Goal: Information Seeking & Learning: Find specific fact

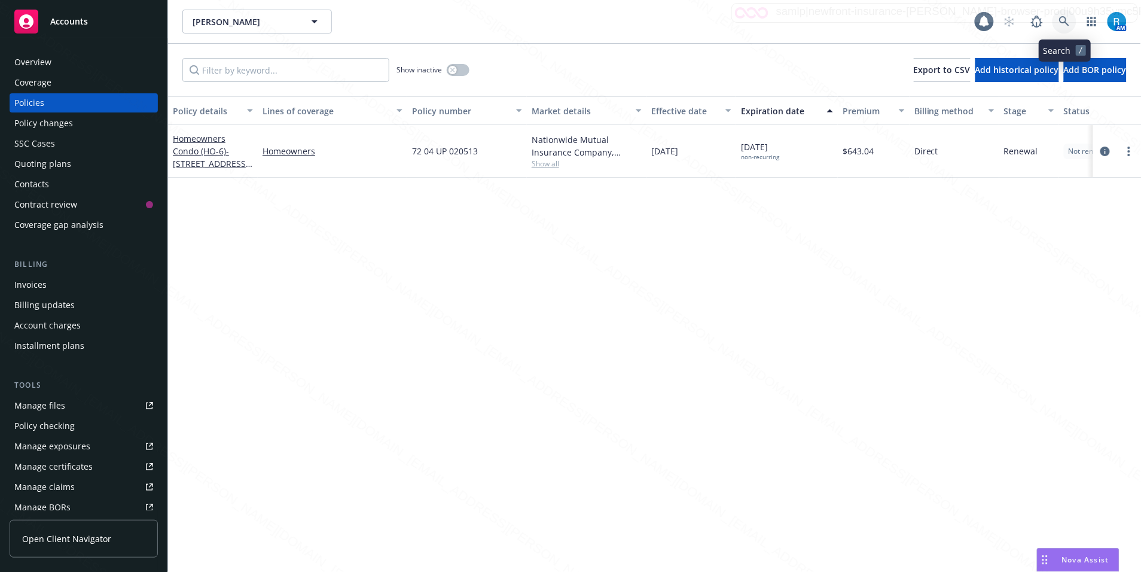
click at [1061, 19] on icon at bounding box center [1064, 21] width 11 height 11
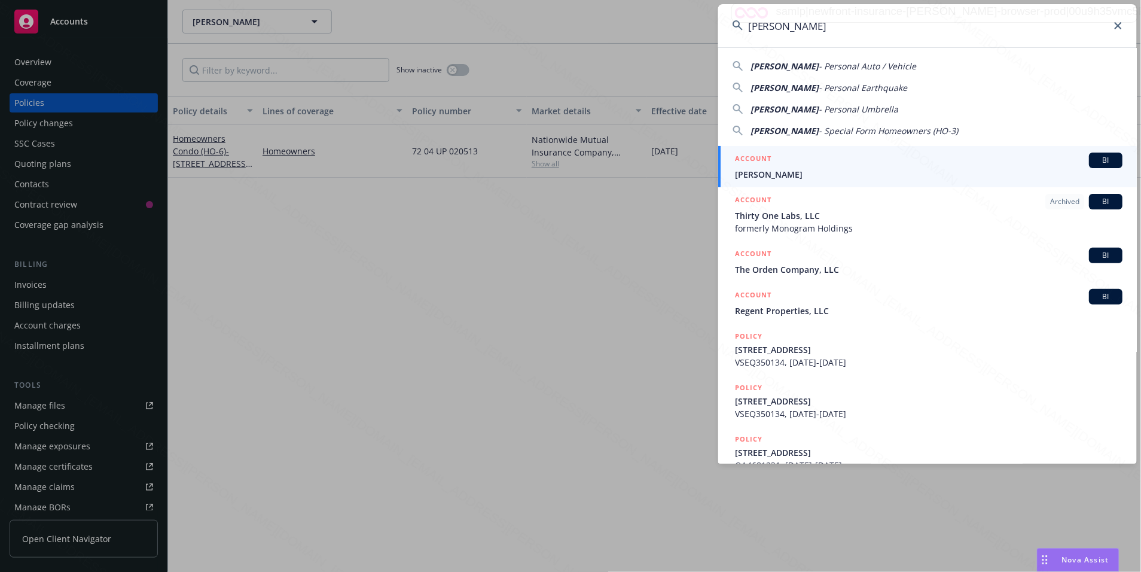
type input "[PERSON_NAME]"
click at [786, 175] on span "[PERSON_NAME]" at bounding box center [928, 174] width 387 height 13
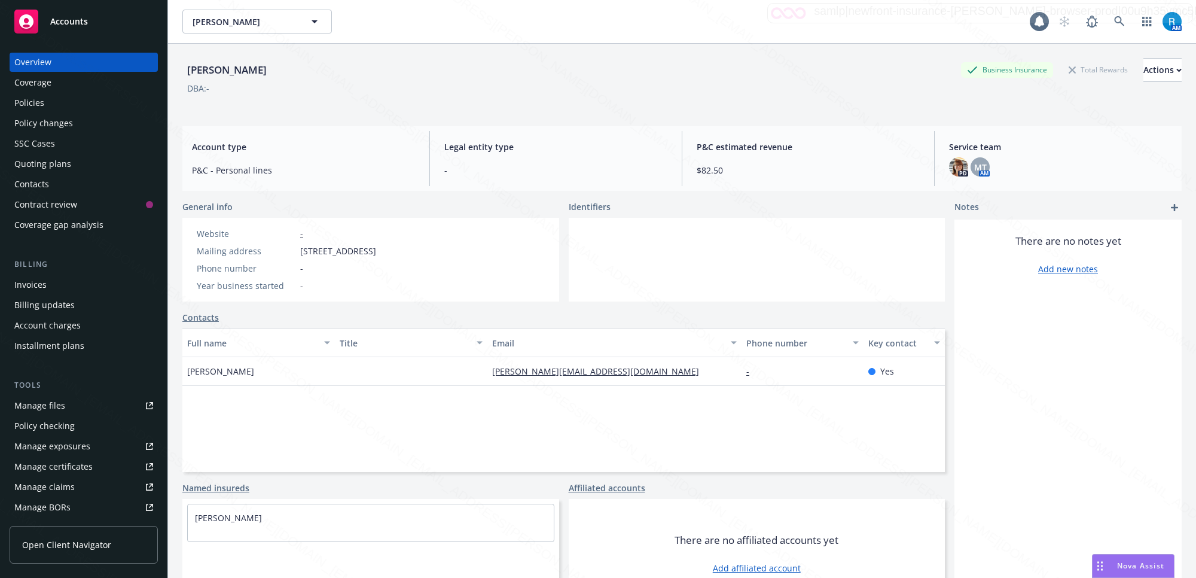
click at [45, 103] on div "Policies" at bounding box center [83, 102] width 139 height 19
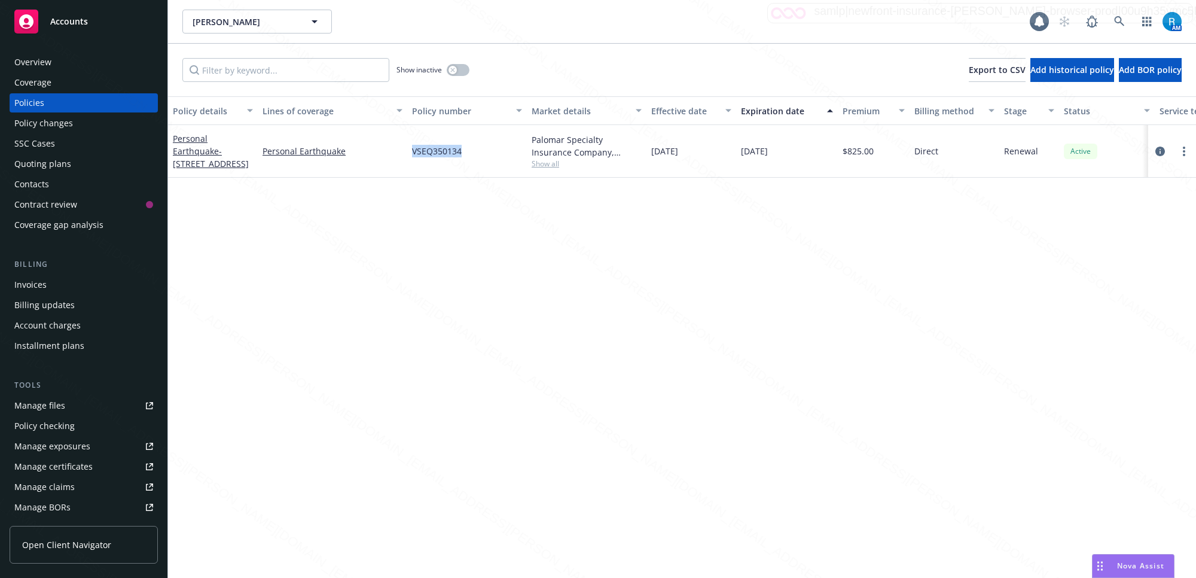
drag, startPoint x: 466, startPoint y: 153, endPoint x: 411, endPoint y: 152, distance: 55.6
click at [411, 152] on div "VSEQ350134" at bounding box center [467, 151] width 120 height 53
copy span "VSEQ350134"
click at [51, 63] on div "Overview" at bounding box center [83, 62] width 139 height 19
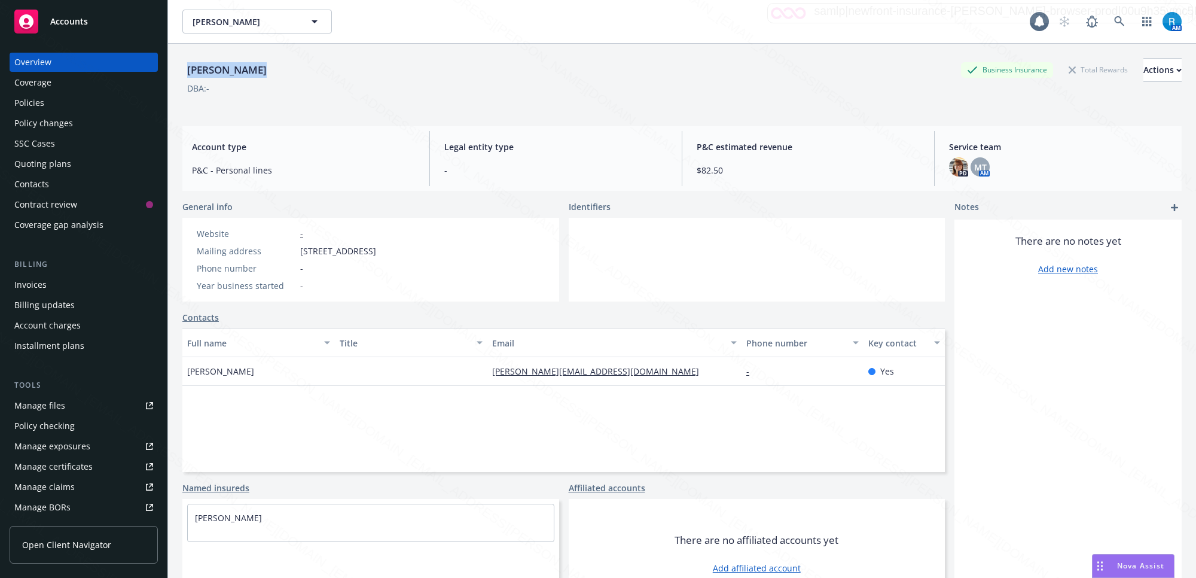
drag, startPoint x: 261, startPoint y: 70, endPoint x: 177, endPoint y: 67, distance: 83.8
click at [177, 67] on div "[PERSON_NAME] Business Insurance Total Rewards Actions DBA: - Account type P&C …" at bounding box center [682, 333] width 1028 height 578
copy div "[PERSON_NAME]"
click at [1114, 16] on icon at bounding box center [1119, 21] width 10 height 10
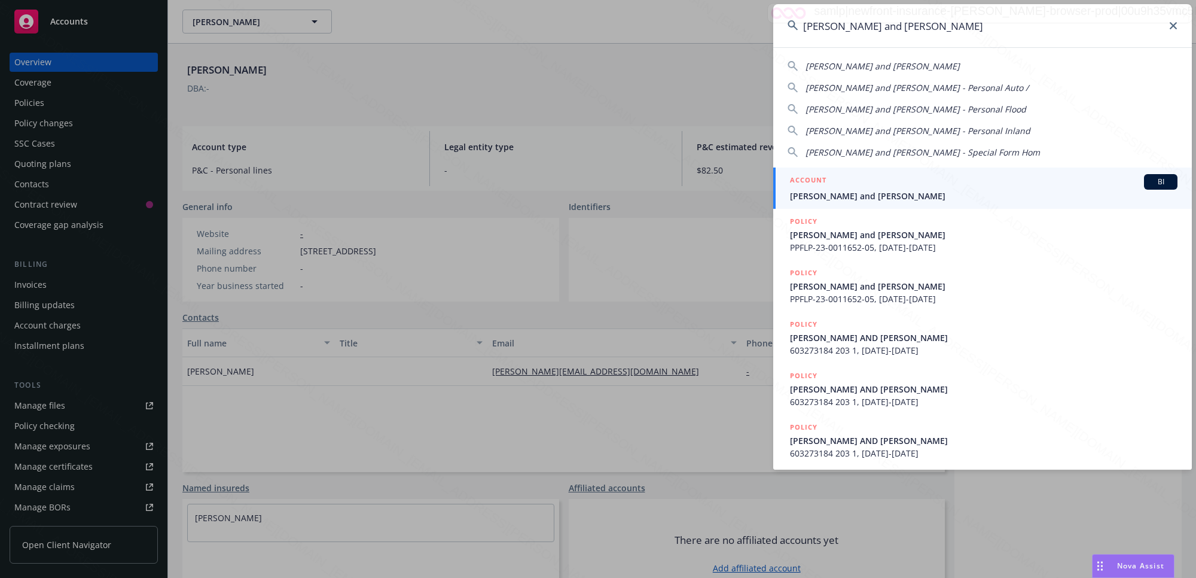
type input "[PERSON_NAME] and [PERSON_NAME]"
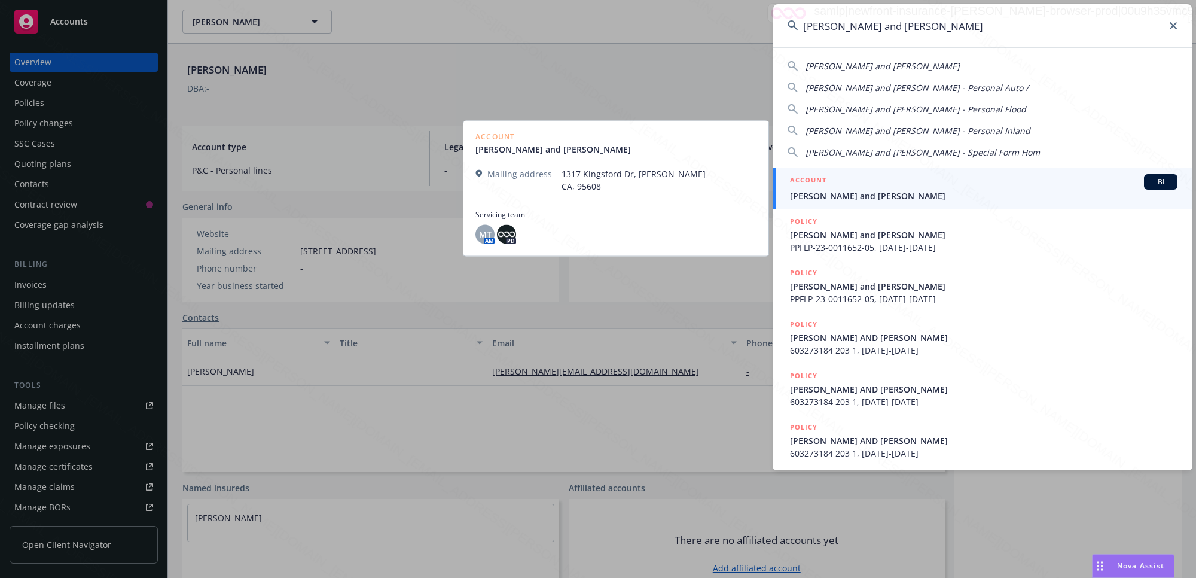
click at [899, 193] on span "[PERSON_NAME] and [PERSON_NAME]" at bounding box center [983, 196] width 387 height 13
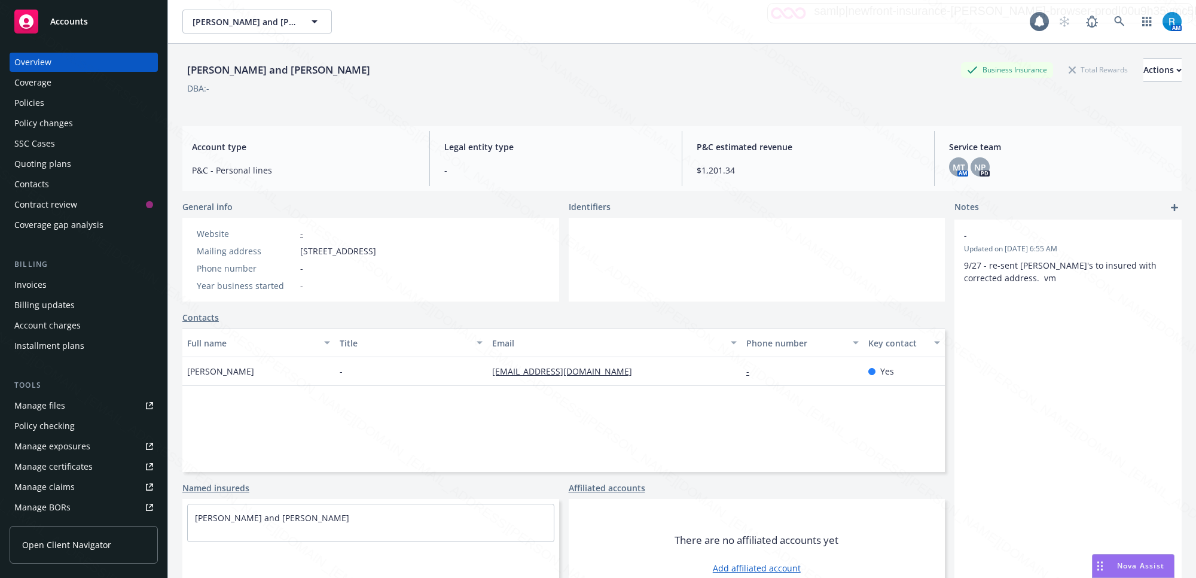
click at [40, 96] on div "Policies" at bounding box center [29, 102] width 30 height 19
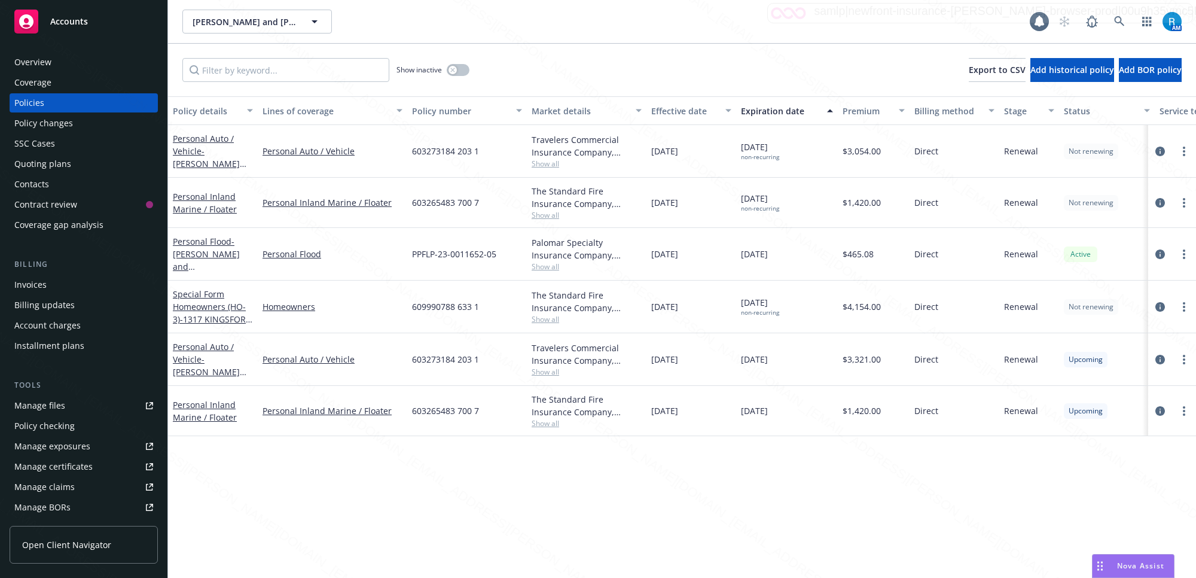
click at [44, 144] on div "SSC Cases" at bounding box center [34, 143] width 41 height 19
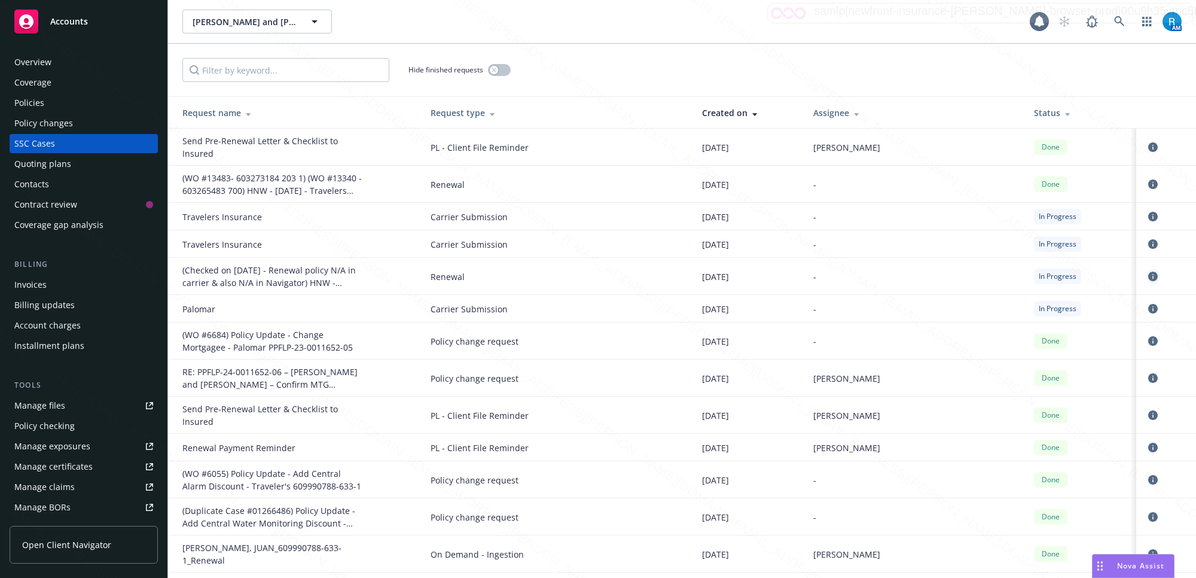
click at [1140, 278] on icon "circleInformation" at bounding box center [1153, 276] width 10 height 10
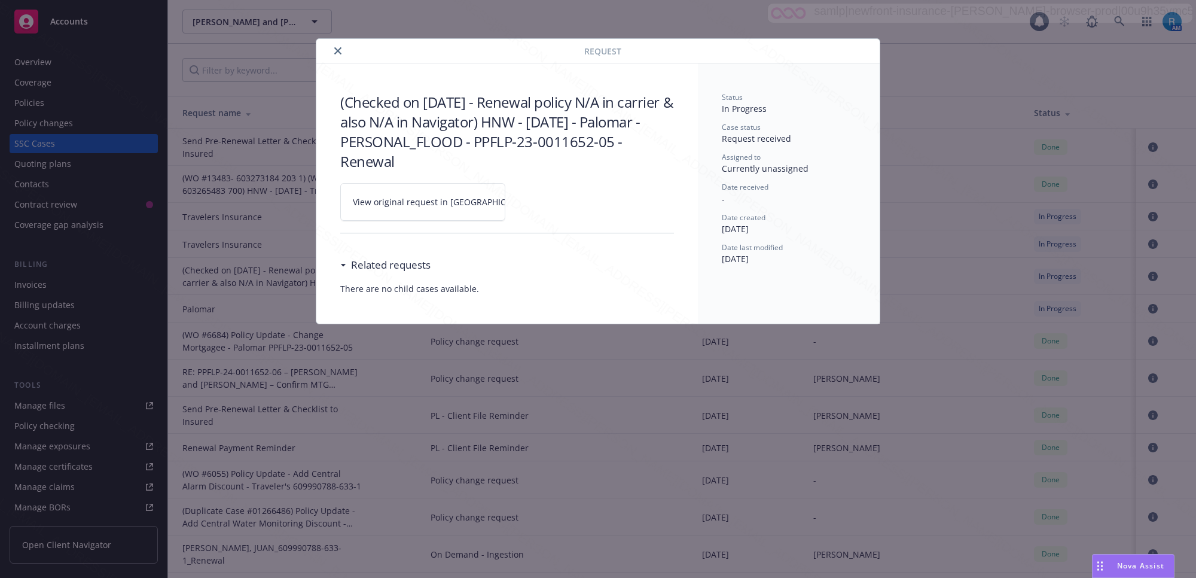
click at [539, 205] on icon at bounding box center [542, 201] width 7 height 7
click at [335, 51] on icon "close" at bounding box center [337, 50] width 7 height 7
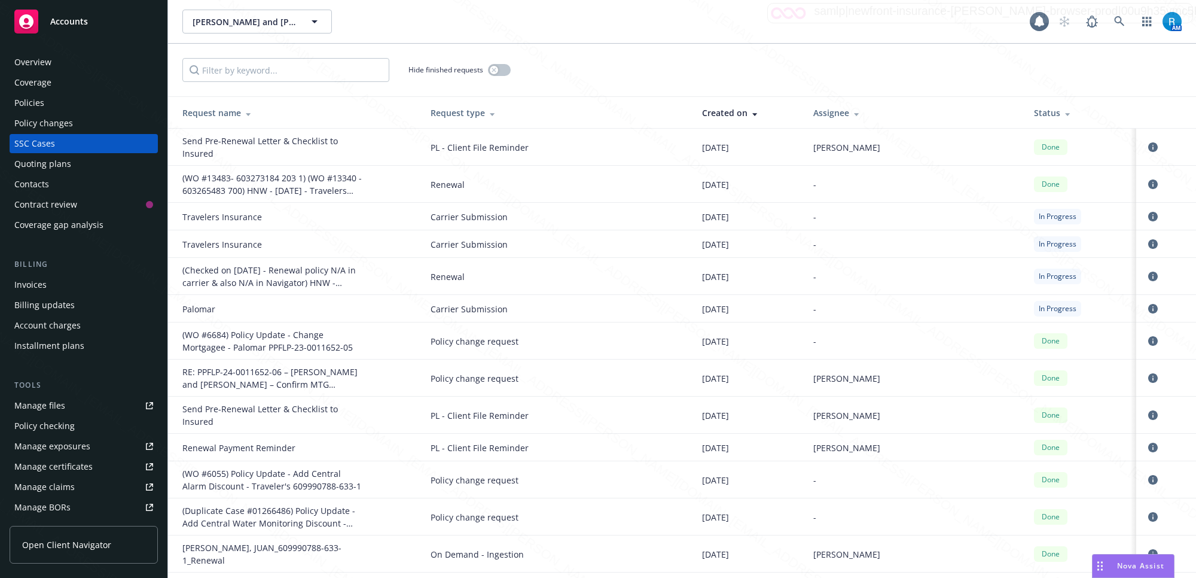
click at [62, 103] on div "Policies" at bounding box center [83, 102] width 139 height 19
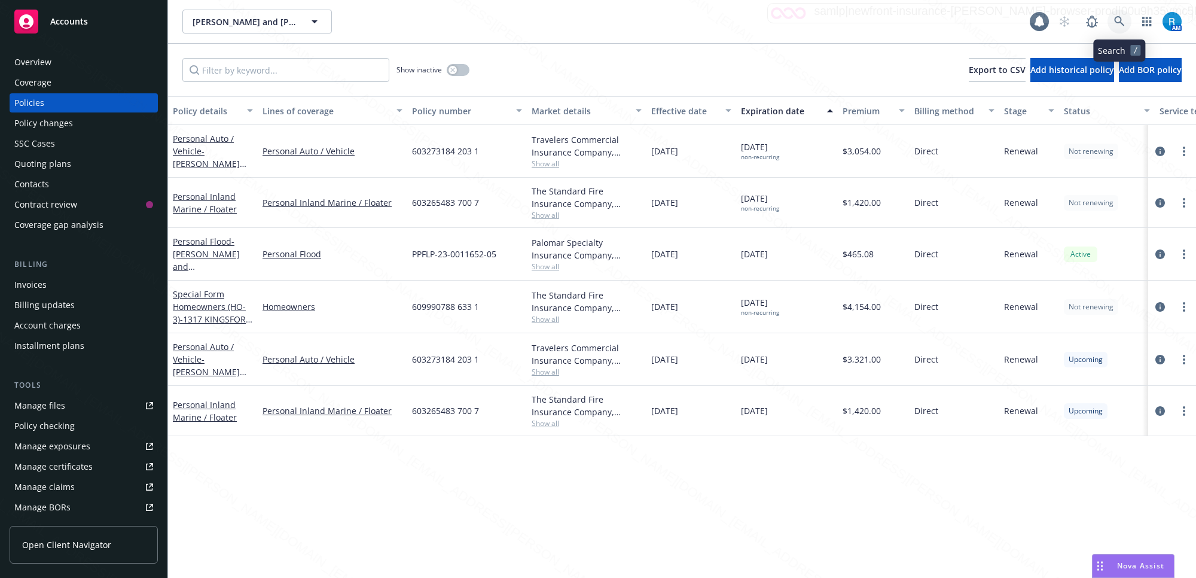
click at [1116, 22] on icon at bounding box center [1119, 21] width 10 height 10
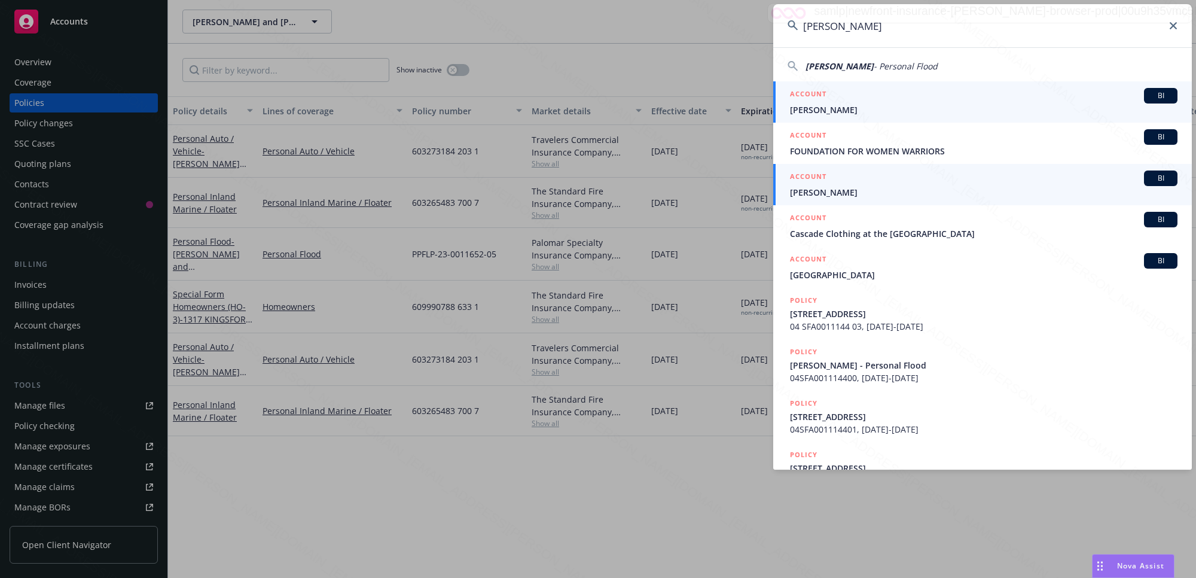
type input "[PERSON_NAME]"
click at [853, 100] on div "ACCOUNT BI" at bounding box center [983, 96] width 387 height 16
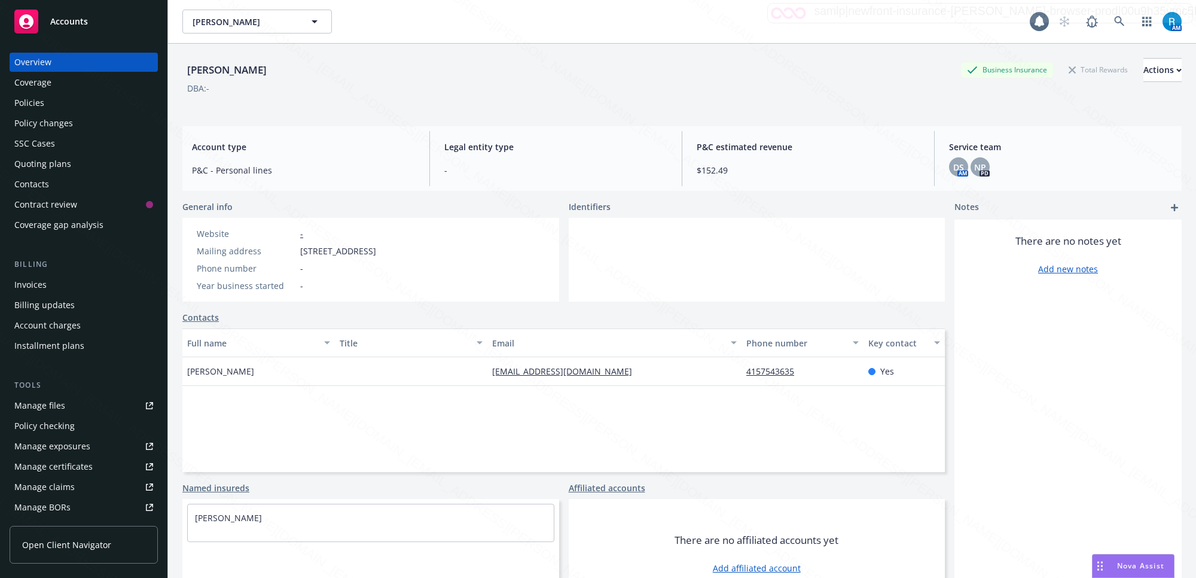
click at [38, 106] on div "Policies" at bounding box center [29, 102] width 30 height 19
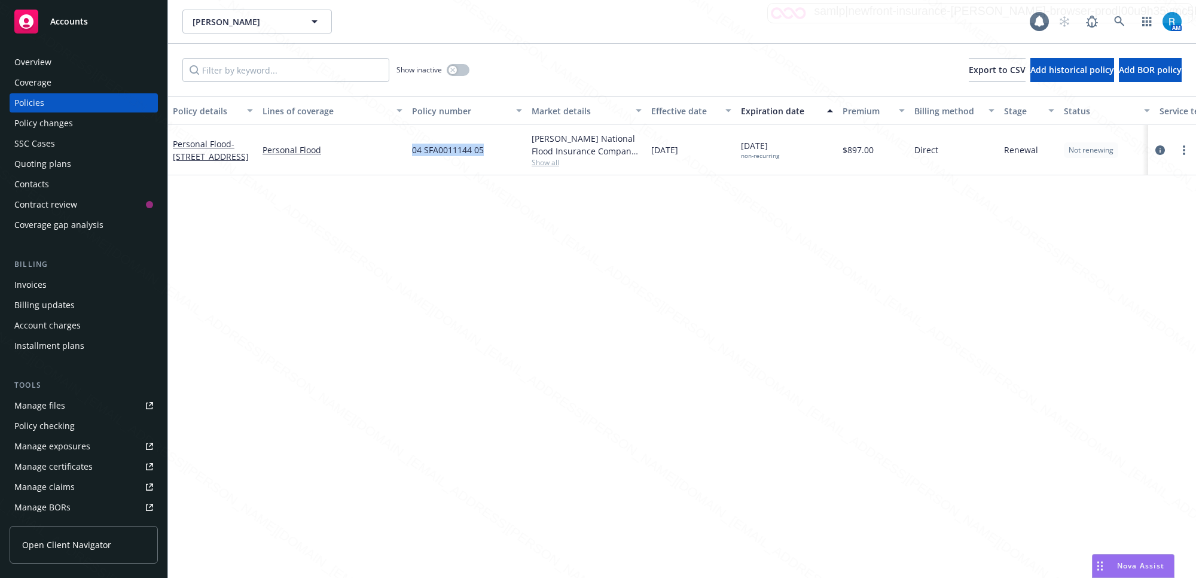
drag, startPoint x: 491, startPoint y: 158, endPoint x: 405, endPoint y: 154, distance: 86.8
click at [405, 154] on div "Personal Flood - [STREET_ADDRESS] Personal Flood 04 SFA0011144 05 [PERSON_NAME]…" at bounding box center [745, 150] width 1154 height 50
copy div "04 SFA0011144 05"
click at [1140, 150] on icon "circleInformation" at bounding box center [1160, 150] width 10 height 10
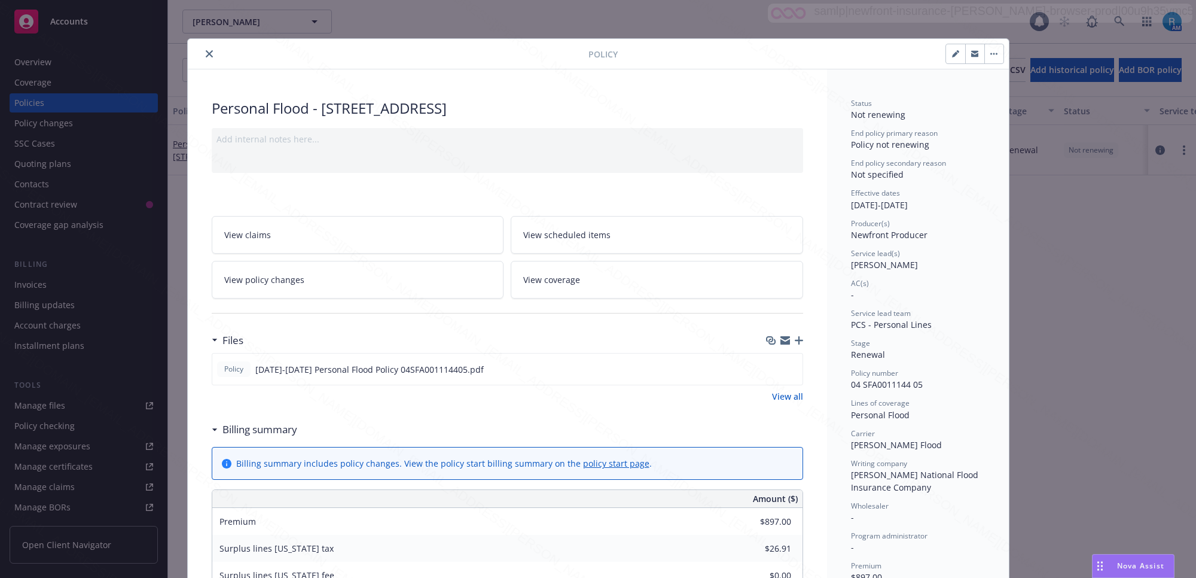
click at [206, 52] on icon "close" at bounding box center [209, 53] width 7 height 7
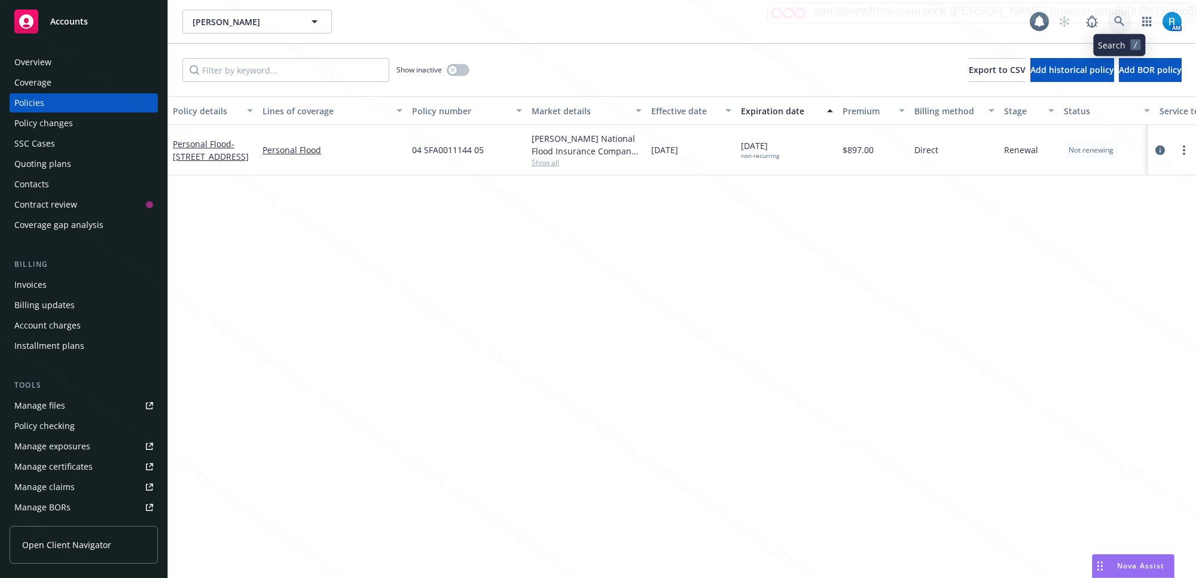
click at [1116, 13] on link at bounding box center [1119, 22] width 24 height 24
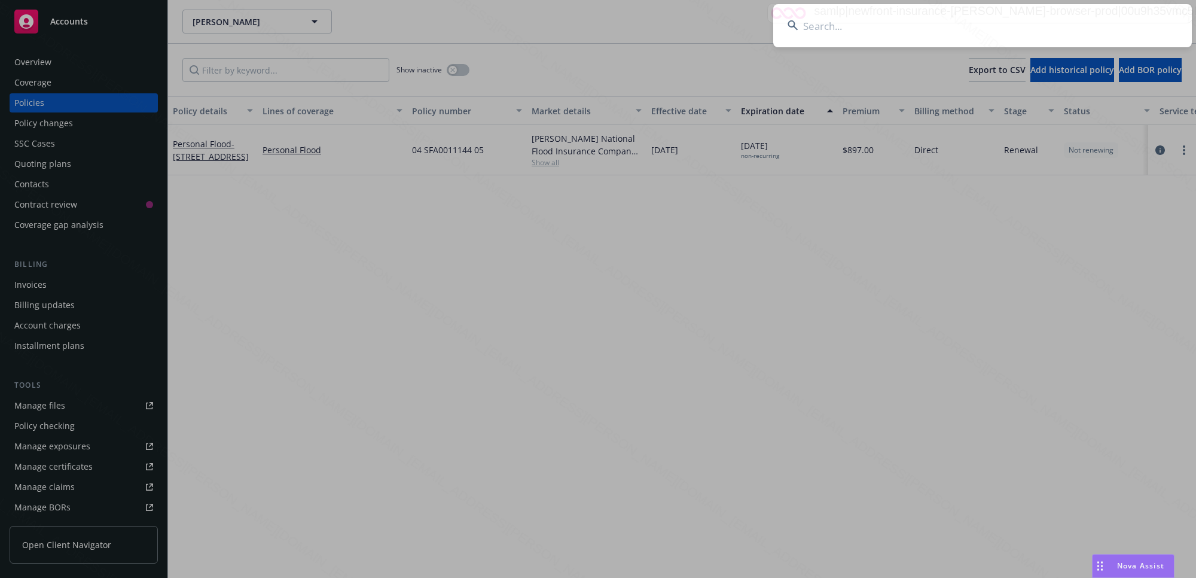
click at [934, 35] on input at bounding box center [982, 25] width 418 height 43
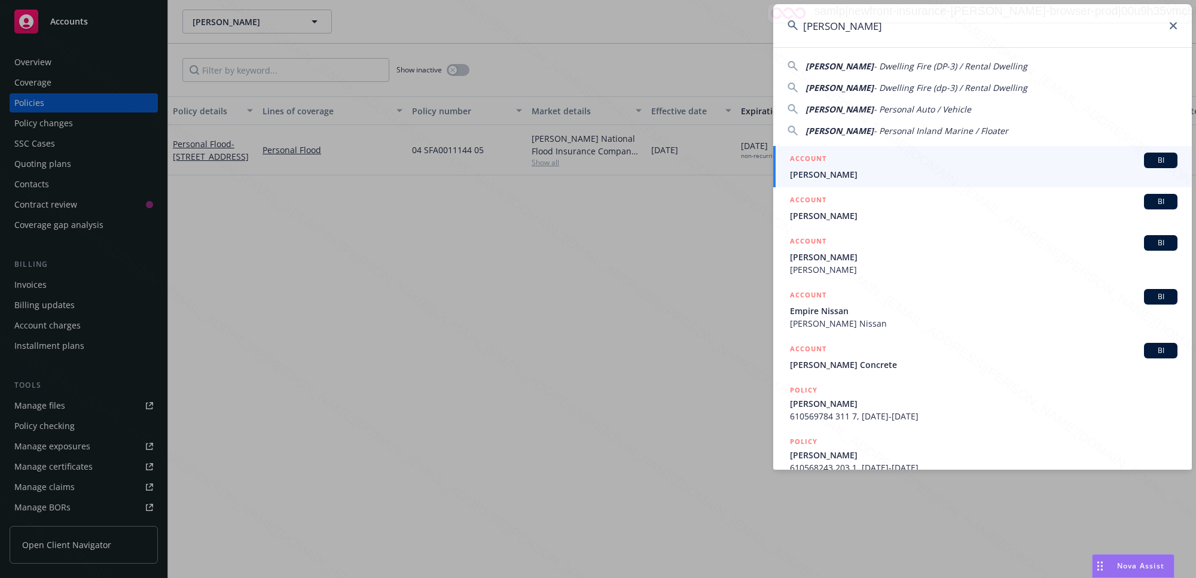
type input "[PERSON_NAME]"
click at [888, 170] on span "[PERSON_NAME]" at bounding box center [983, 174] width 387 height 13
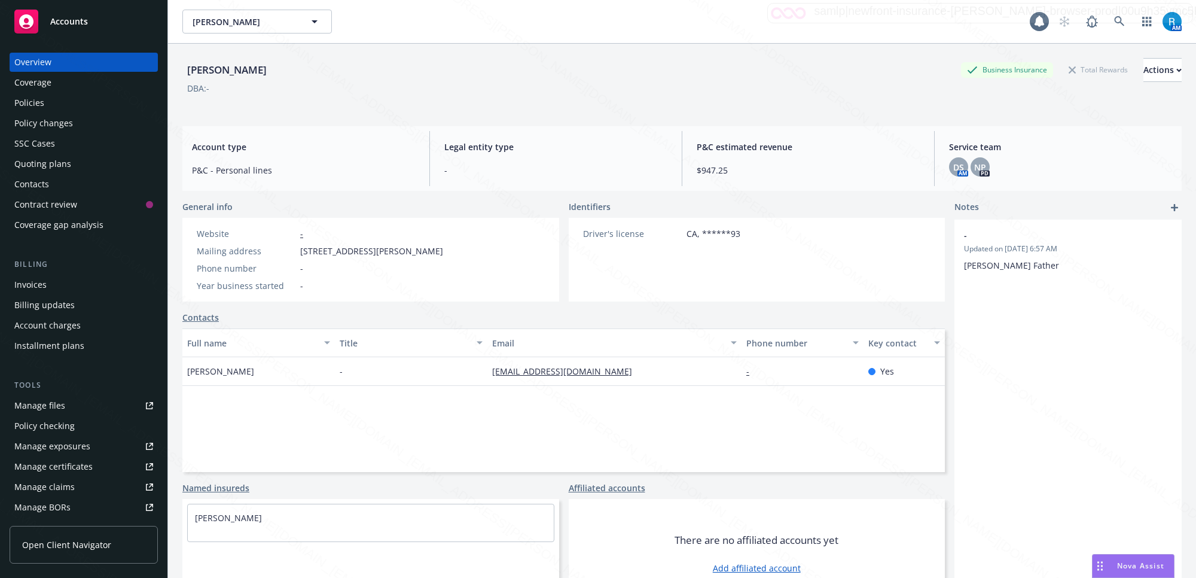
click at [42, 106] on div "Policies" at bounding box center [29, 102] width 30 height 19
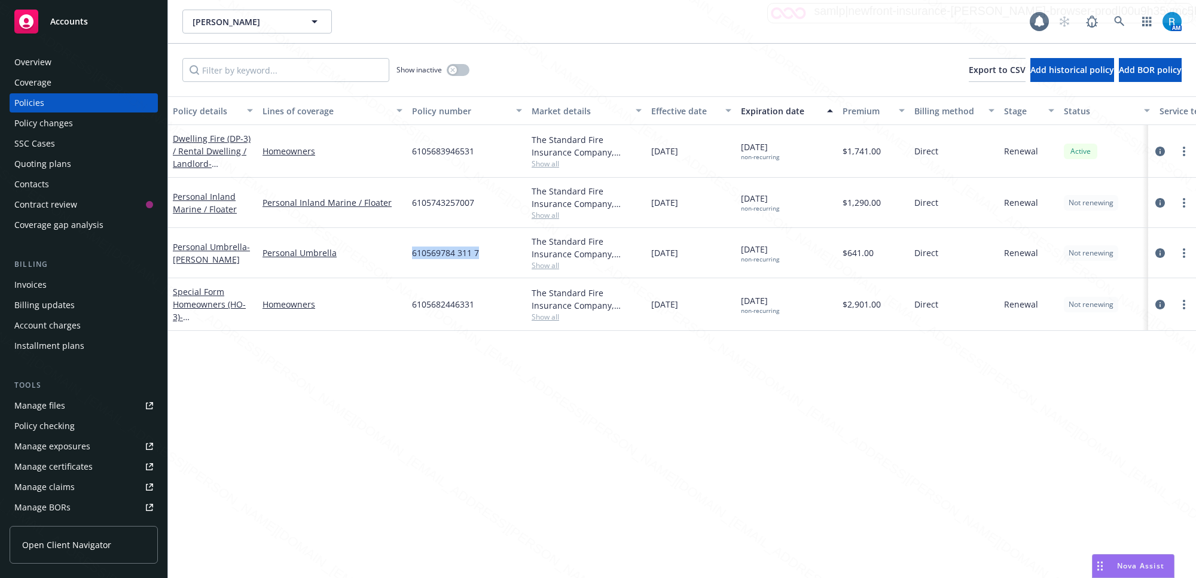
drag, startPoint x: 477, startPoint y: 252, endPoint x: 407, endPoint y: 250, distance: 70.0
click at [407, 250] on div "610569784 311 7" at bounding box center [467, 253] width 120 height 50
copy span "610569784 311 7"
click at [477, 307] on div "6105682446331" at bounding box center [467, 304] width 120 height 53
drag, startPoint x: 480, startPoint y: 308, endPoint x: 413, endPoint y: 303, distance: 67.2
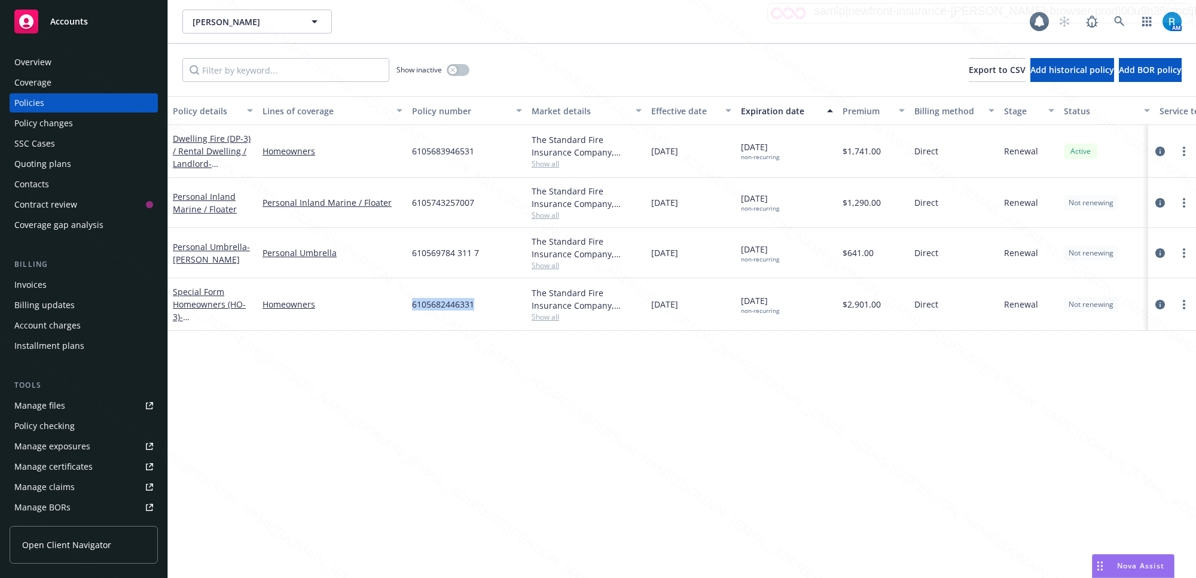
click at [413, 303] on div "6105682446331" at bounding box center [467, 304] width 120 height 53
copy span "6105682446331"
click at [1107, 25] on link at bounding box center [1119, 22] width 24 height 24
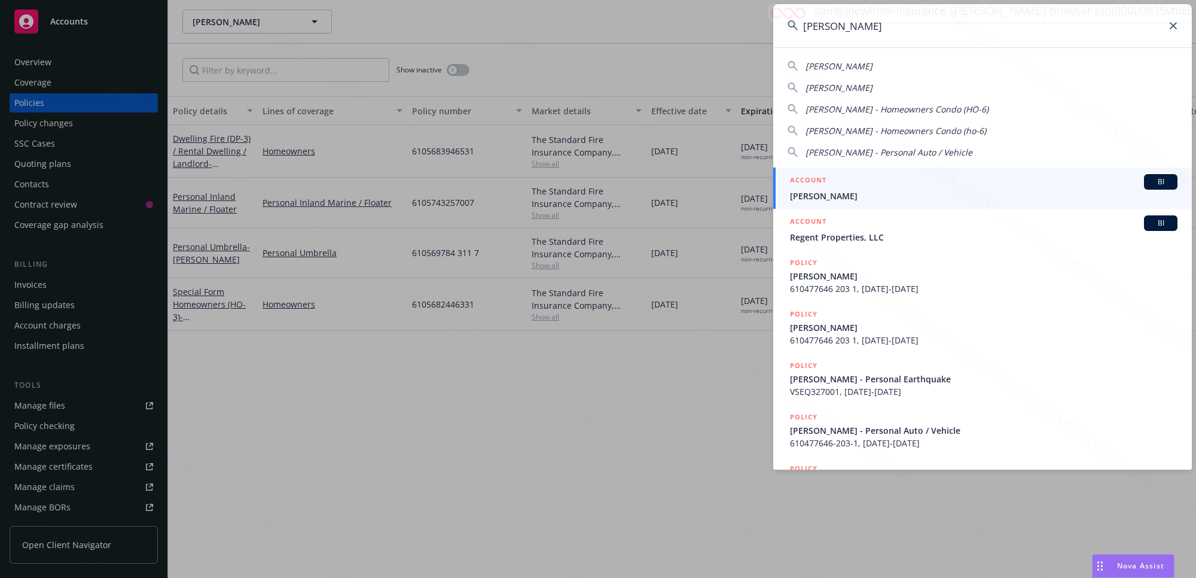
type input "[PERSON_NAME]"
click at [895, 201] on span "[PERSON_NAME]" at bounding box center [983, 196] width 387 height 13
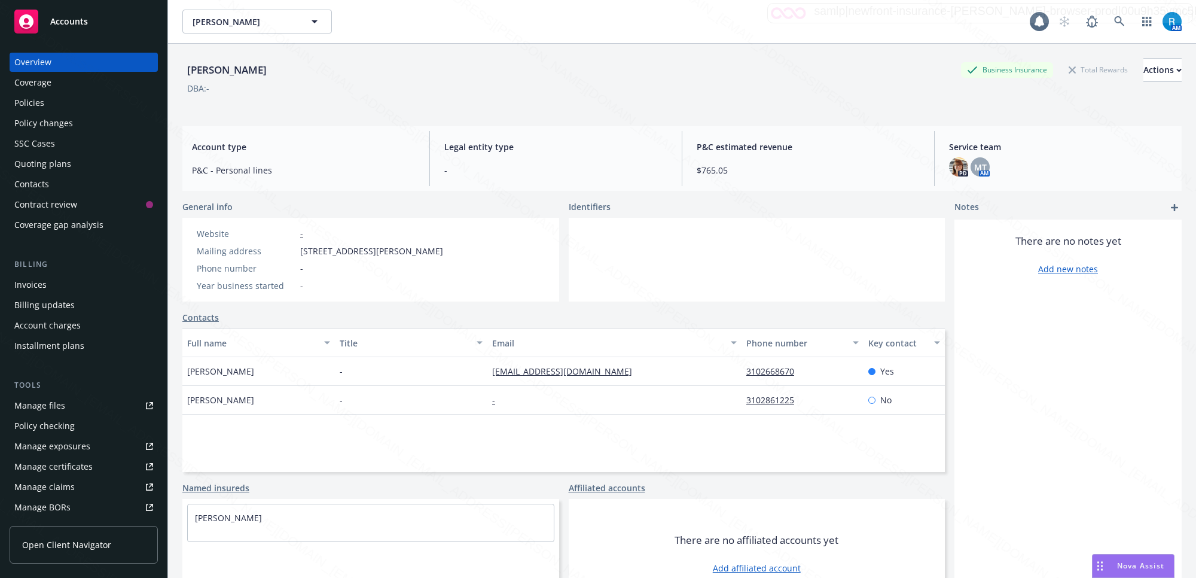
click at [63, 112] on div "Policies" at bounding box center [83, 102] width 139 height 19
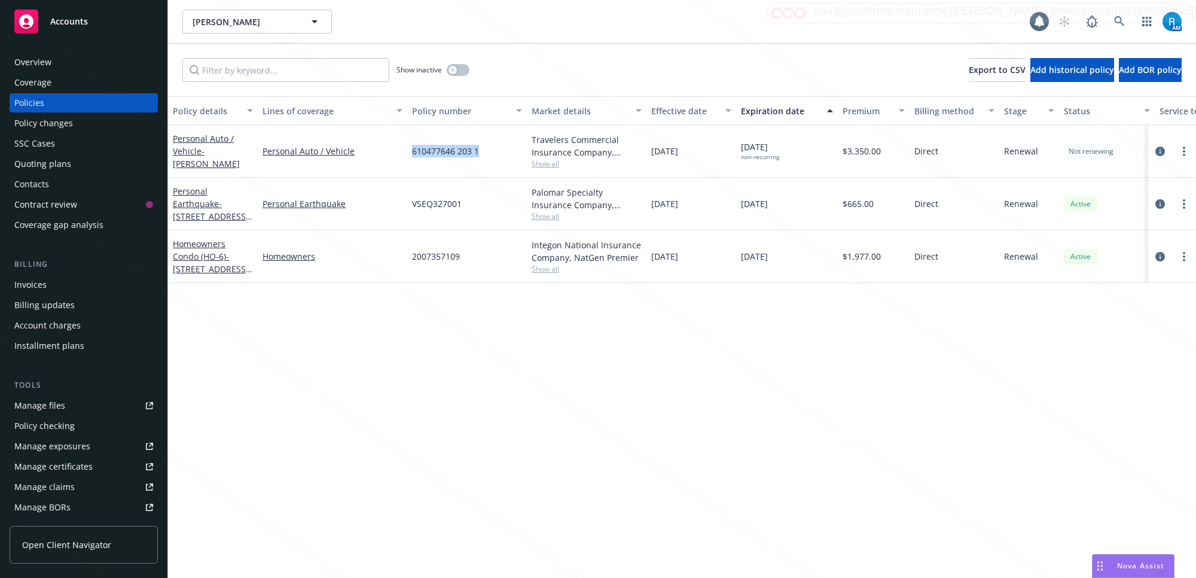
drag, startPoint x: 482, startPoint y: 148, endPoint x: 413, endPoint y: 147, distance: 70.0
click at [413, 147] on div "610477646 203 1" at bounding box center [467, 151] width 120 height 53
copy span "610477646 203 1"
click at [1116, 16] on icon at bounding box center [1119, 21] width 11 height 11
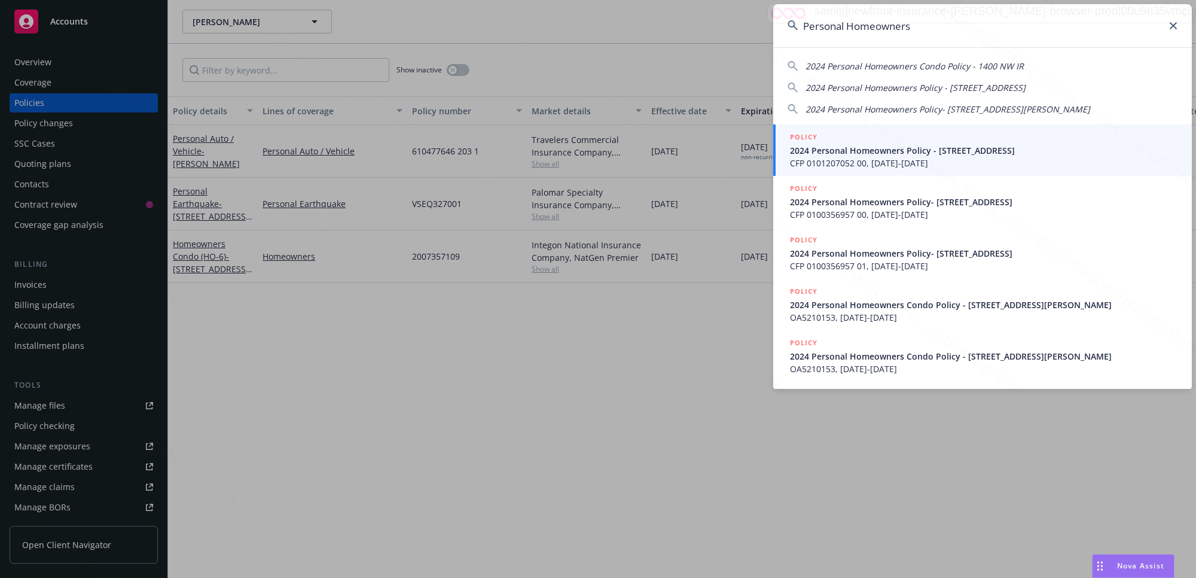
type input "Personal Homeowners"
click at [1140, 24] on icon at bounding box center [1172, 25] width 7 height 7
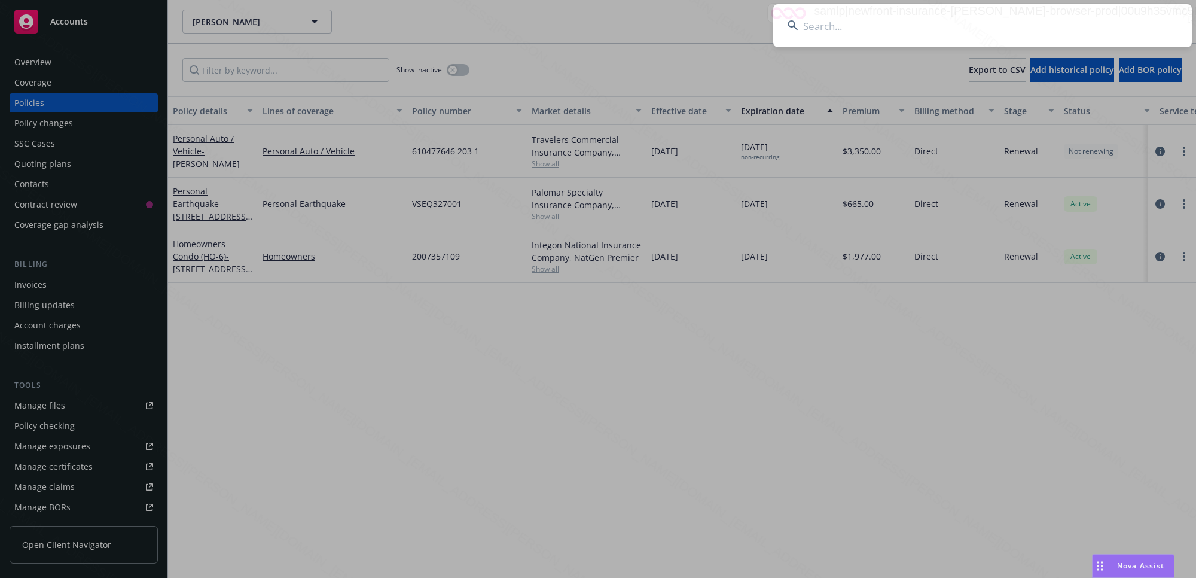
paste input "[PERSON_NAME]"
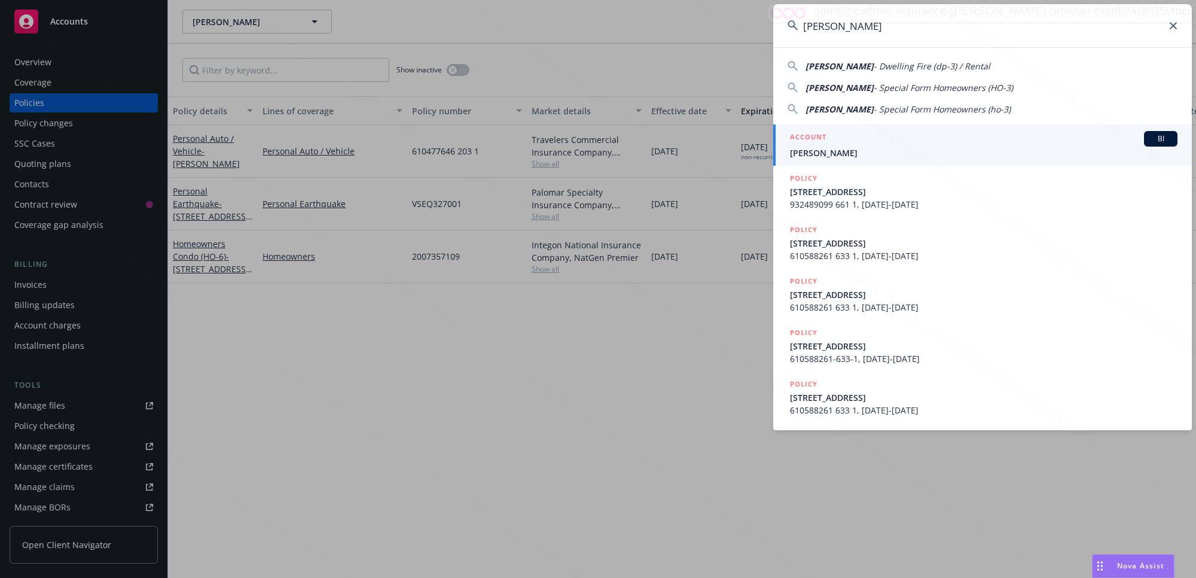
type input "[PERSON_NAME]"
click at [890, 153] on span "[PERSON_NAME]" at bounding box center [983, 152] width 387 height 13
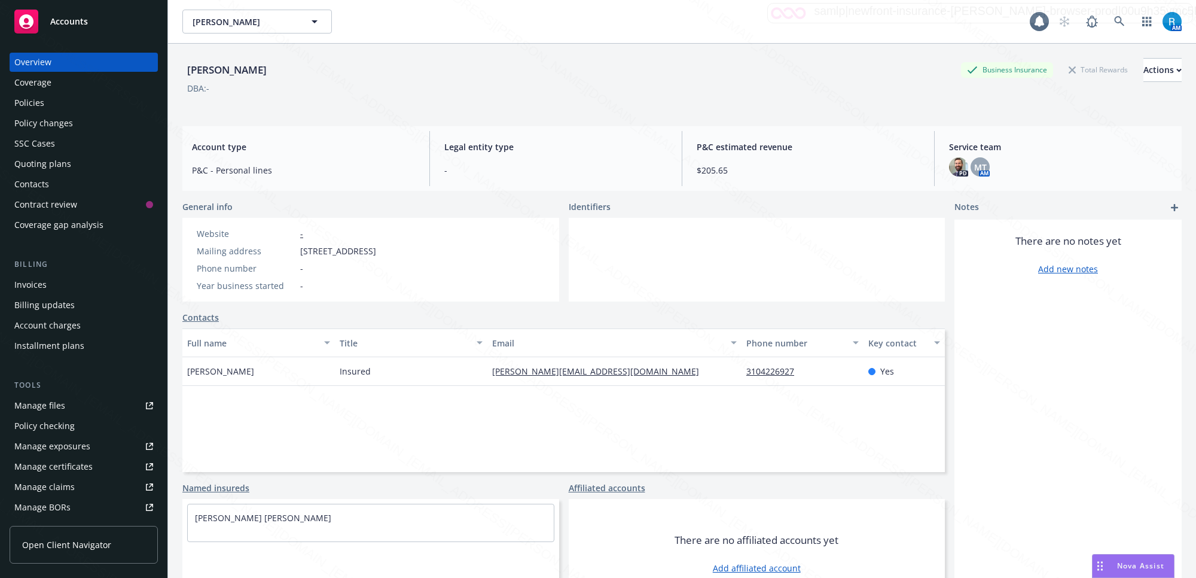
click at [55, 102] on div "Policies" at bounding box center [83, 102] width 139 height 19
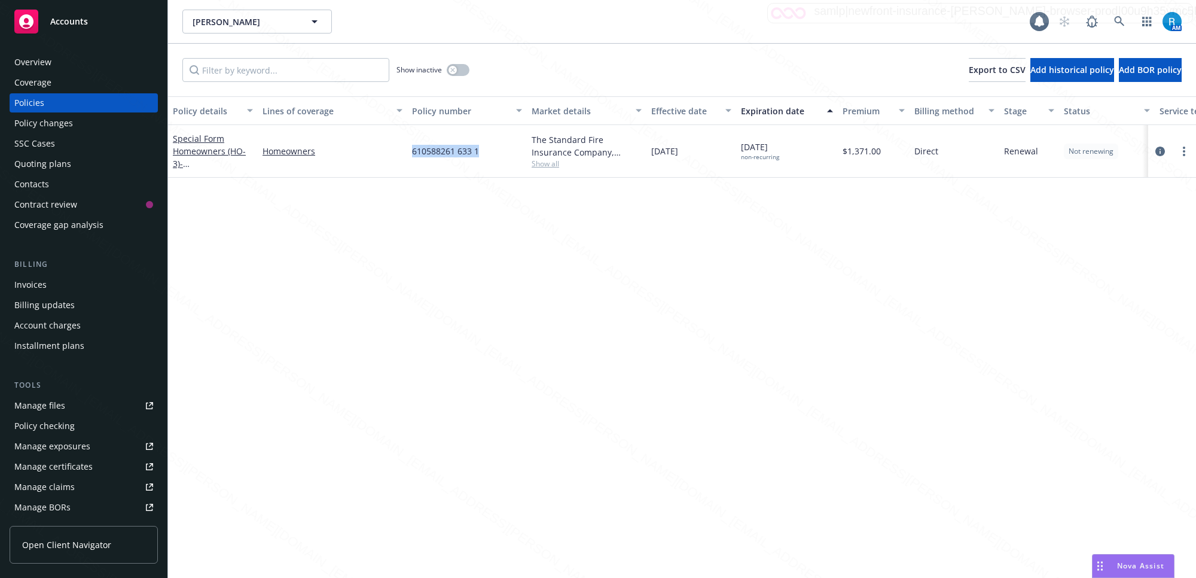
drag, startPoint x: 484, startPoint y: 154, endPoint x: 404, endPoint y: 149, distance: 80.8
click at [402, 151] on div "Special Form Homeowners (HO-3) - [STREET_ADDRESS] Homeowners 610588261 633 1 Th…" at bounding box center [745, 151] width 1154 height 53
